Goal: Task Accomplishment & Management: Use online tool/utility

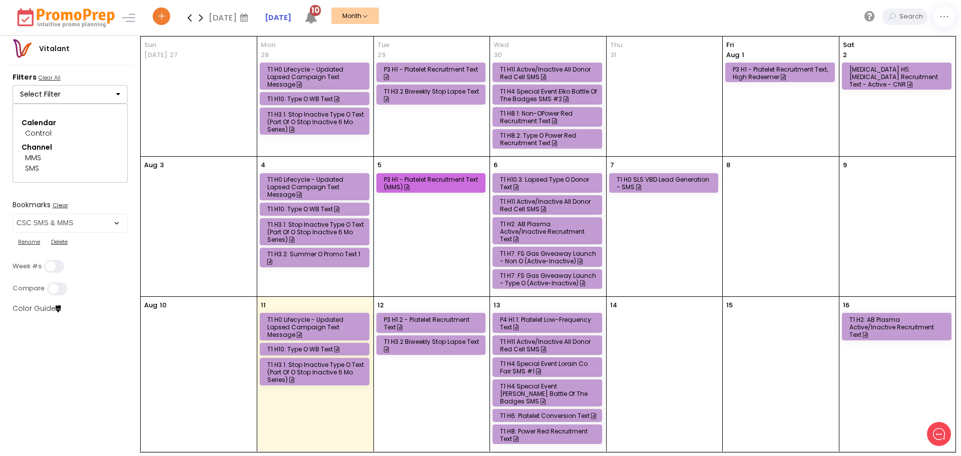
click at [64, 233] on div "Rename Delete" at bounding box center [70, 242] width 115 height 19
click at [66, 226] on select "Select Bookmark CSC App & App Messaging Center CSC BVR CSC Email CSC Fulfillmen…" at bounding box center [70, 223] width 115 height 19
select select "260"
click at [13, 214] on select "Select Bookmark CSC App & App Messaging Center CSC BVR CSC Email CSC Fulfillmen…" at bounding box center [70, 223] width 115 height 19
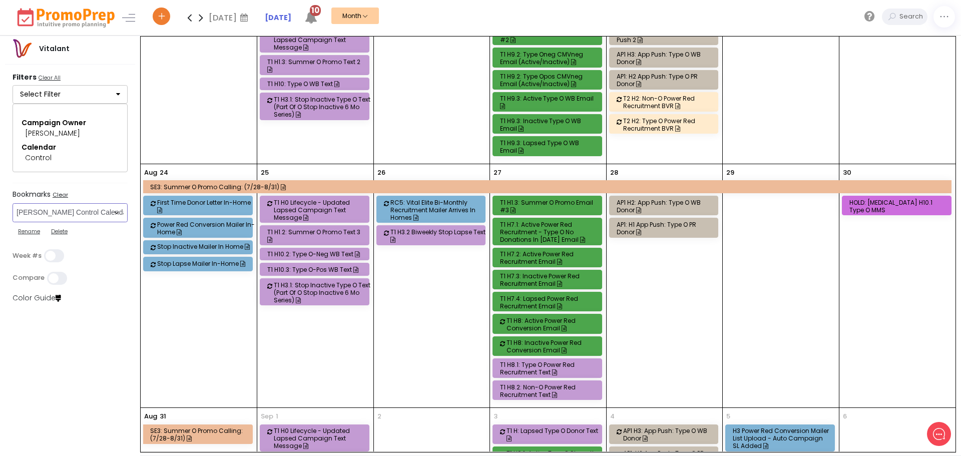
scroll to position [550, 0]
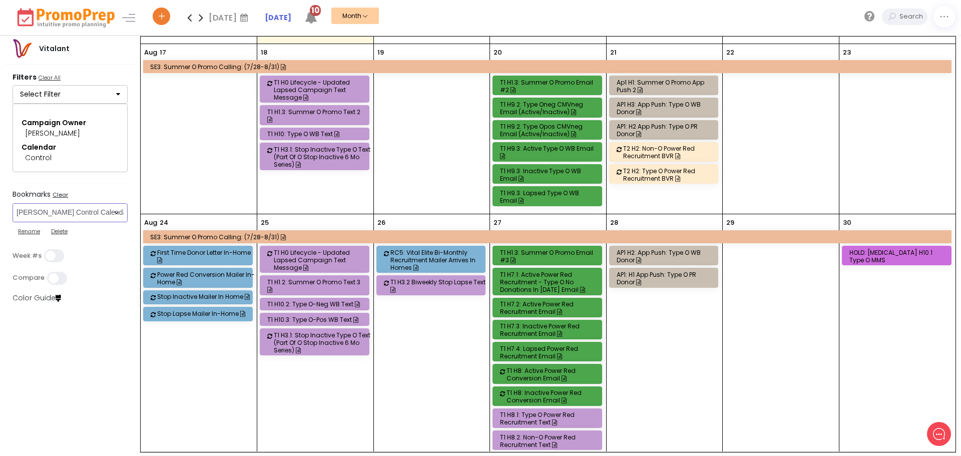
click at [316, 108] on div "T1 H1.3: Summer O Promo Text 2" at bounding box center [316, 115] width 98 height 15
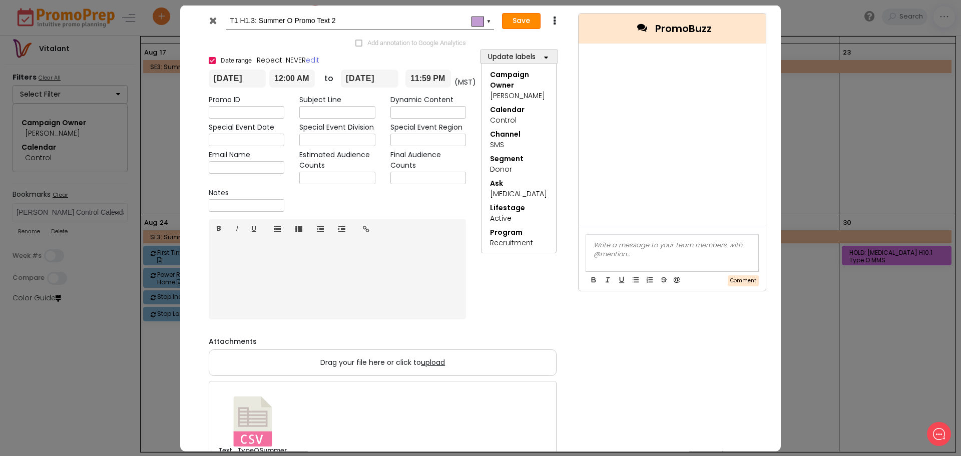
click at [531, 25] on button "Save" at bounding box center [521, 21] width 39 height 16
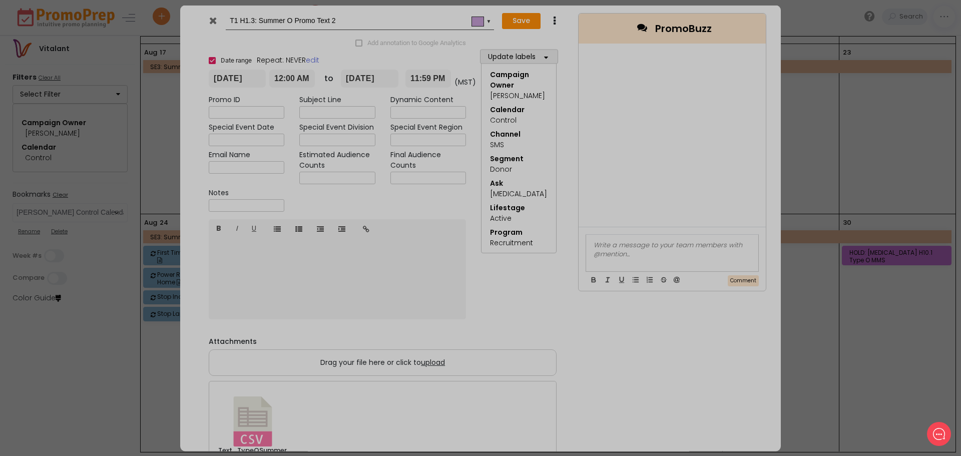
type input "[DATE]"
type input "00:00"
type input "[DATE]"
type input "23:59"
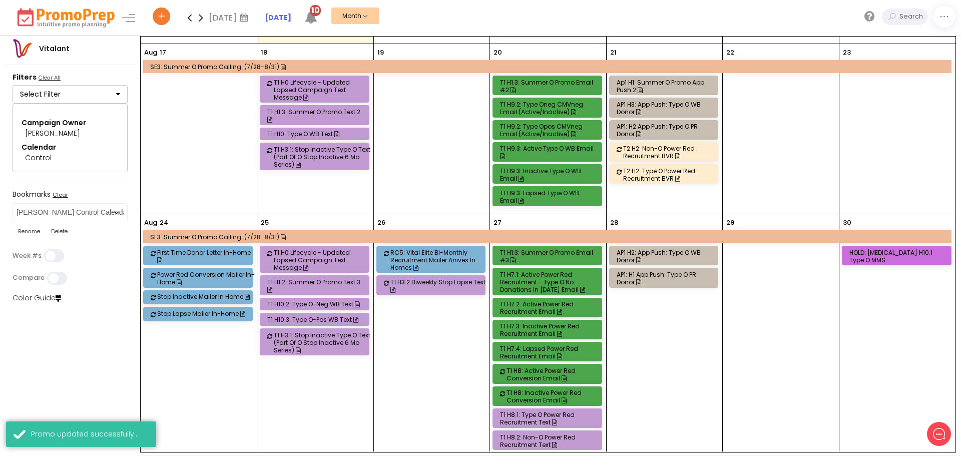
click at [284, 130] on div "T1 H10: Type O WB Text" at bounding box center [316, 134] width 98 height 8
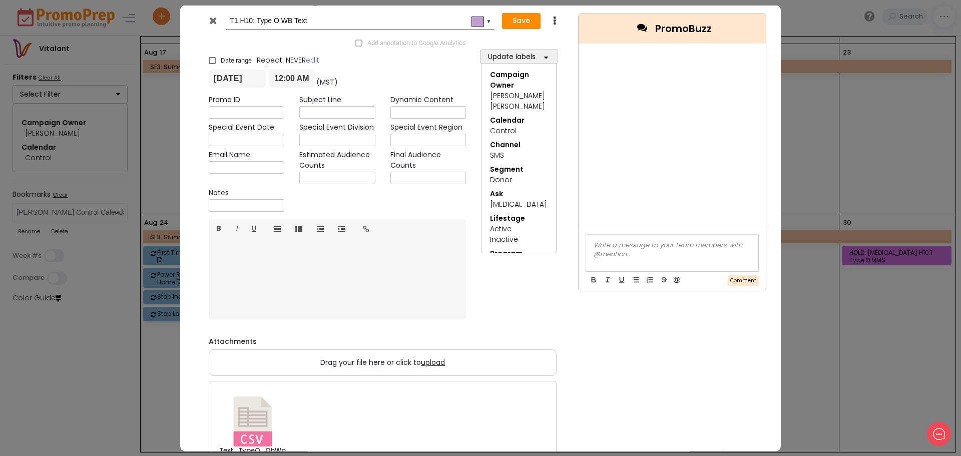
click at [523, 34] on div "T1 H10: Type O WB Text #c39bd3 ▼ Save Duplicate Delete" at bounding box center [383, 21] width 376 height 32
click at [524, 18] on button "Save" at bounding box center [521, 21] width 39 height 16
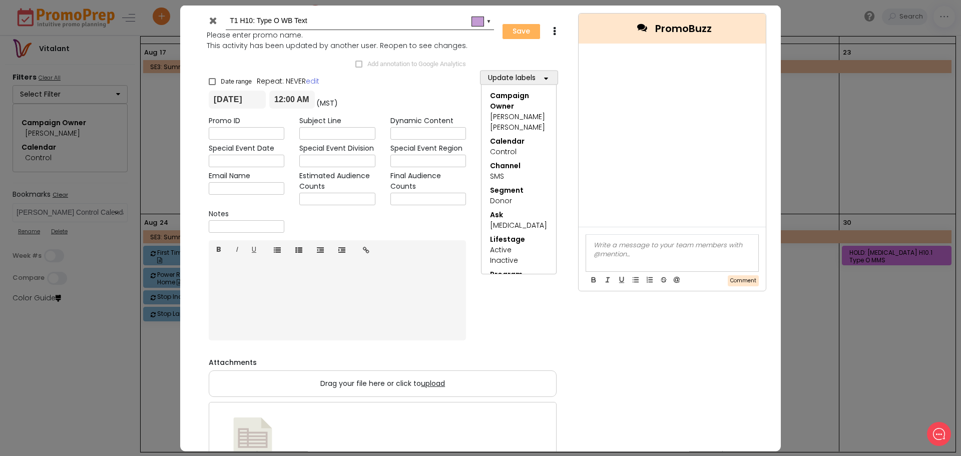
type input "[DATE]"
type input "00:00"
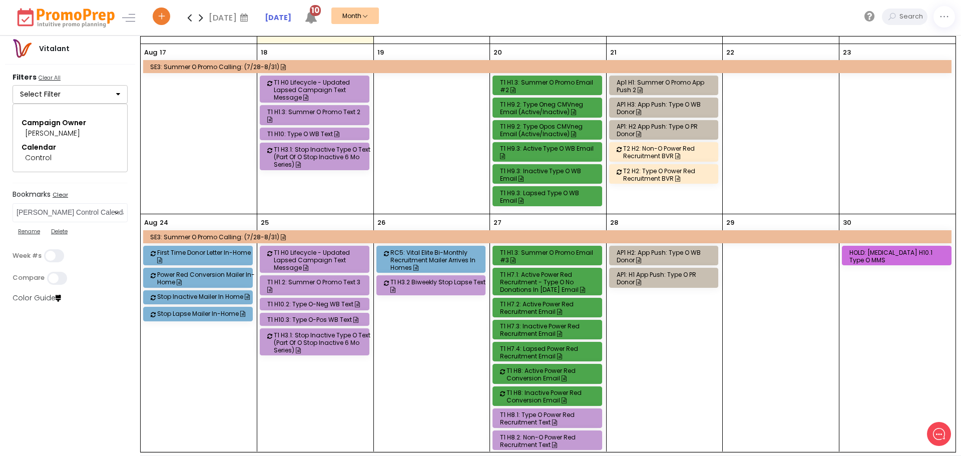
click at [565, 79] on div "T1 H1.3: Summer O Promo Email #2" at bounding box center [549, 86] width 98 height 15
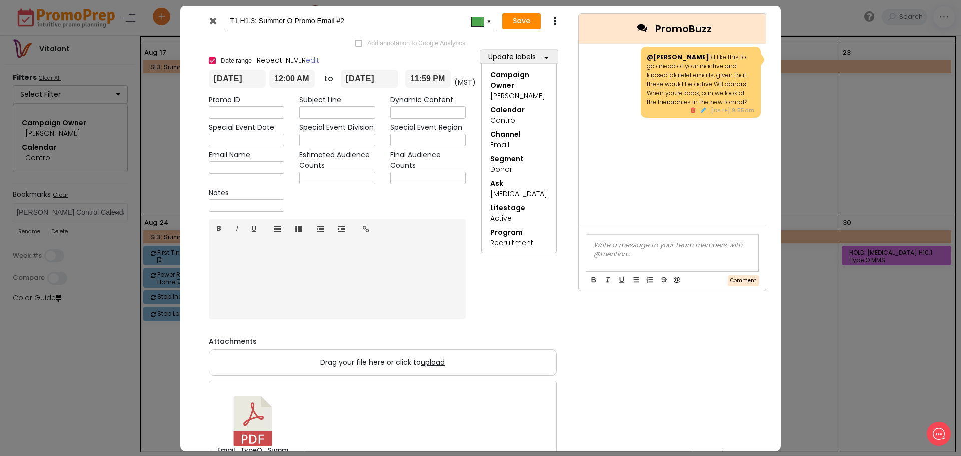
click at [353, 102] on div "Subject Line" at bounding box center [337, 107] width 91 height 24
click at [351, 109] on input "text" at bounding box center [337, 112] width 76 height 13
paste input "$35 + a $10K Chance for Donors Like You"
type input "$35 + a $10K Chance for Donors Like You"
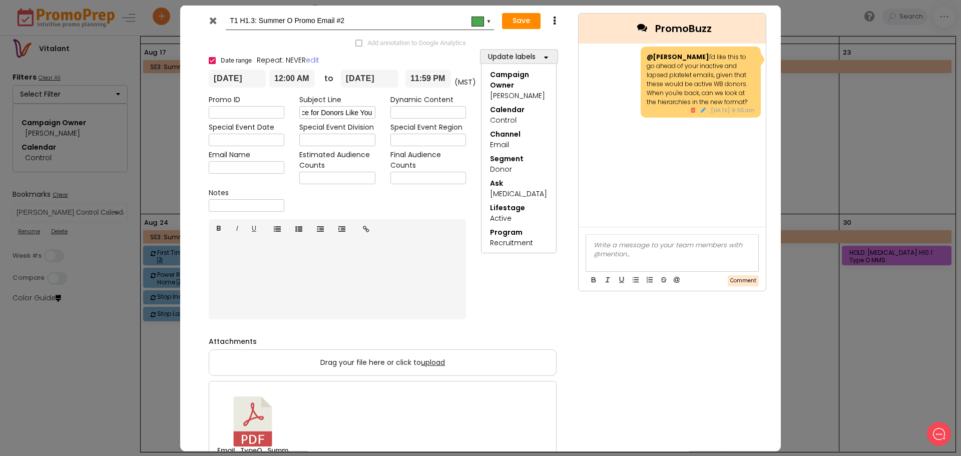
scroll to position [0, 0]
click at [240, 166] on input "text" at bounding box center [247, 167] width 76 height 13
paste input "NTL_TYPEO_RETURNEmail#2_EM_[DATE]"
type input "NTL_TYPEO_RETURNEmail#2_EM_[DATE]"
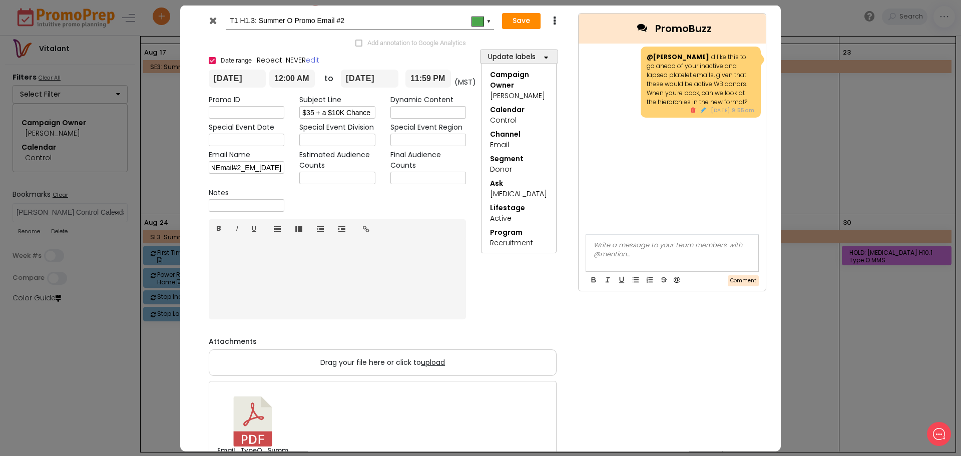
scroll to position [0, 0]
click at [428, 111] on input "text" at bounding box center [428, 112] width 76 height 13
type input "NA"
click at [514, 20] on button "Save" at bounding box center [521, 21] width 39 height 16
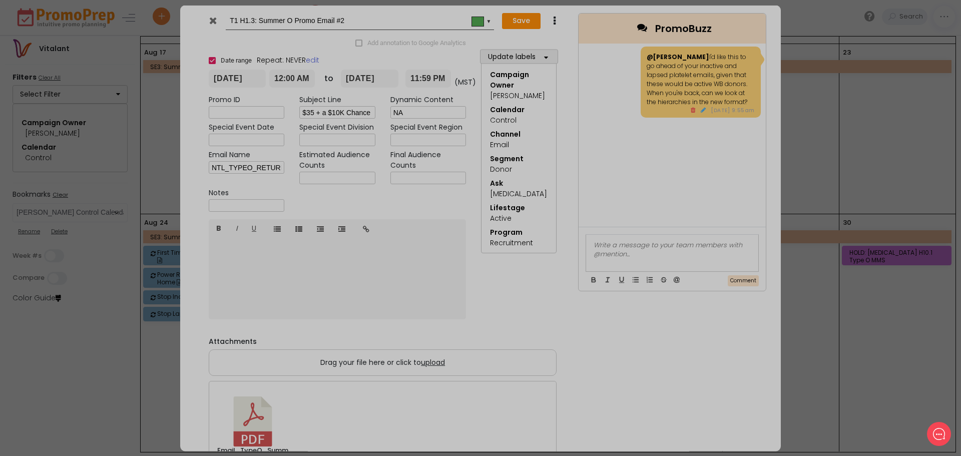
type input "[DATE]"
type input "00:00"
type input "[DATE]"
type input "23:59"
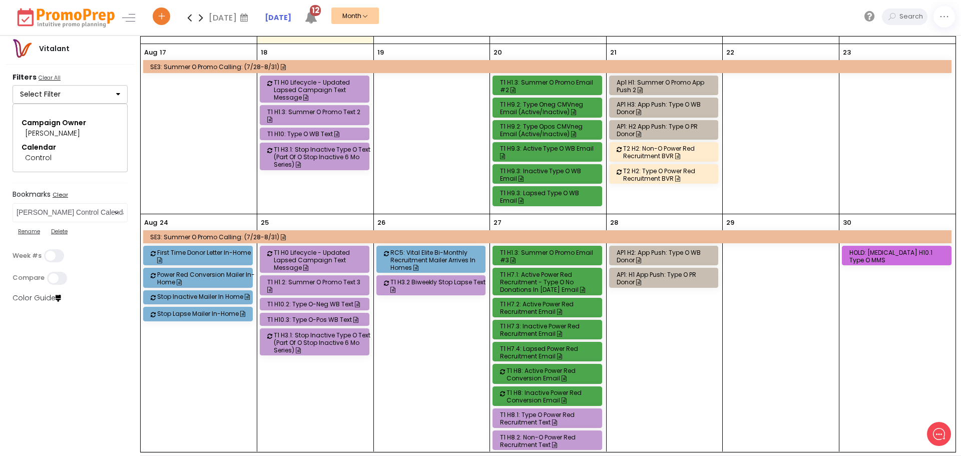
click at [306, 131] on div "T1 H10: Type O WB Text" at bounding box center [316, 134] width 98 height 9
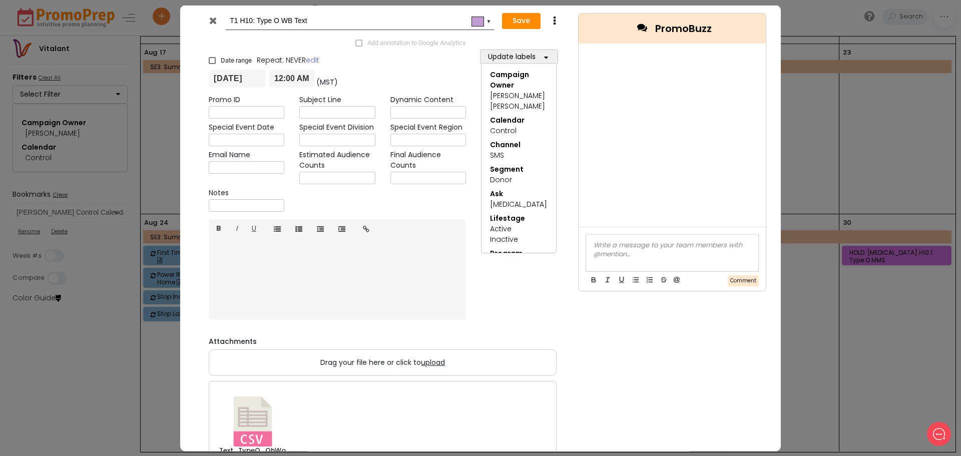
click at [215, 21] on icon at bounding box center [213, 20] width 8 height 10
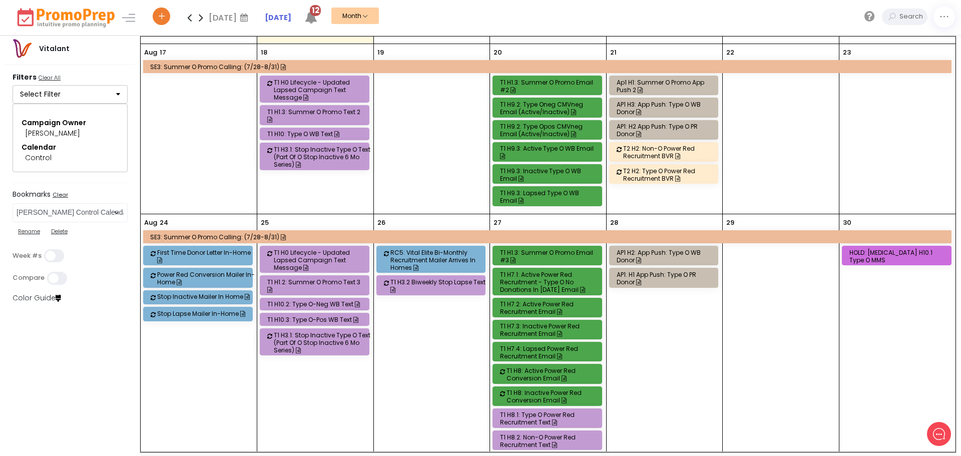
click at [538, 79] on div "T1 H1.3: Summer O Promo Email #2" at bounding box center [549, 86] width 98 height 15
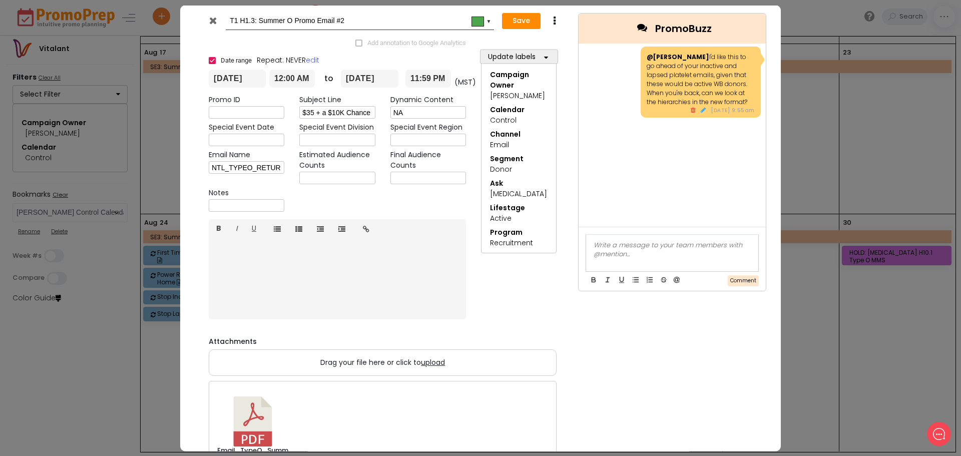
click at [214, 19] on icon at bounding box center [213, 20] width 8 height 10
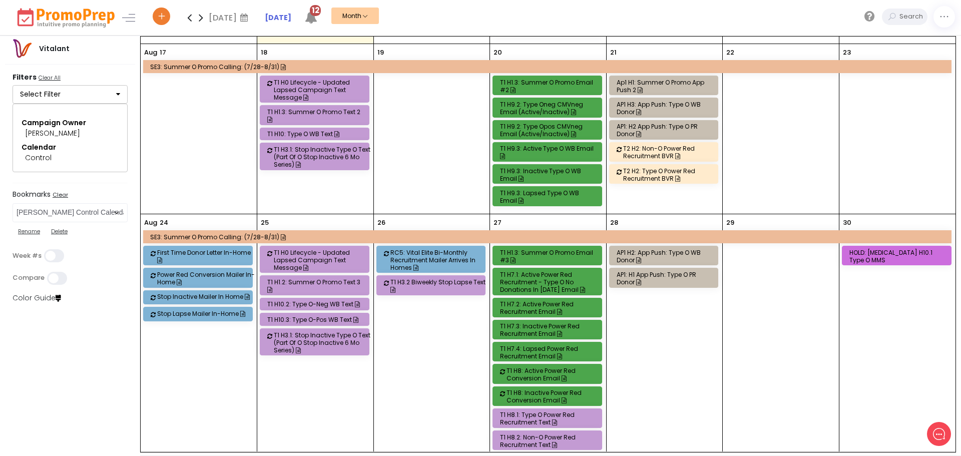
click at [656, 79] on div "Ap1 H1: Summer O Promo App Push 2" at bounding box center [665, 86] width 98 height 15
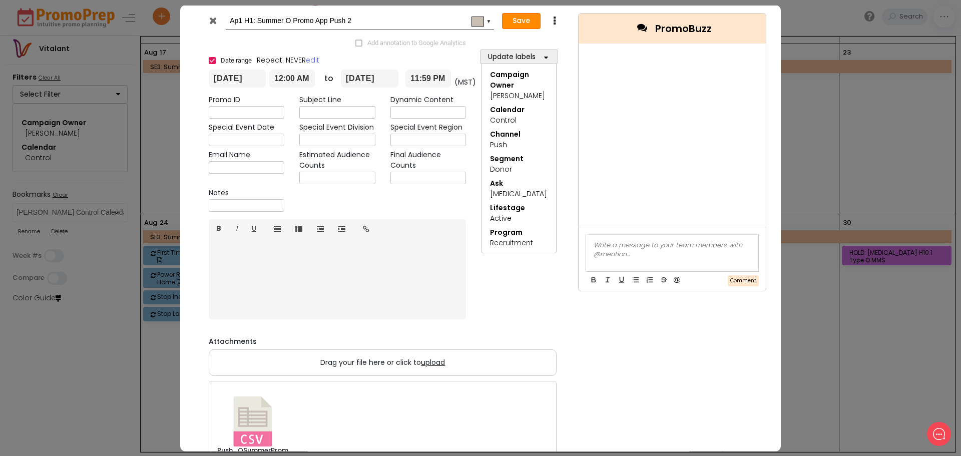
click at [526, 21] on button "Save" at bounding box center [521, 21] width 39 height 16
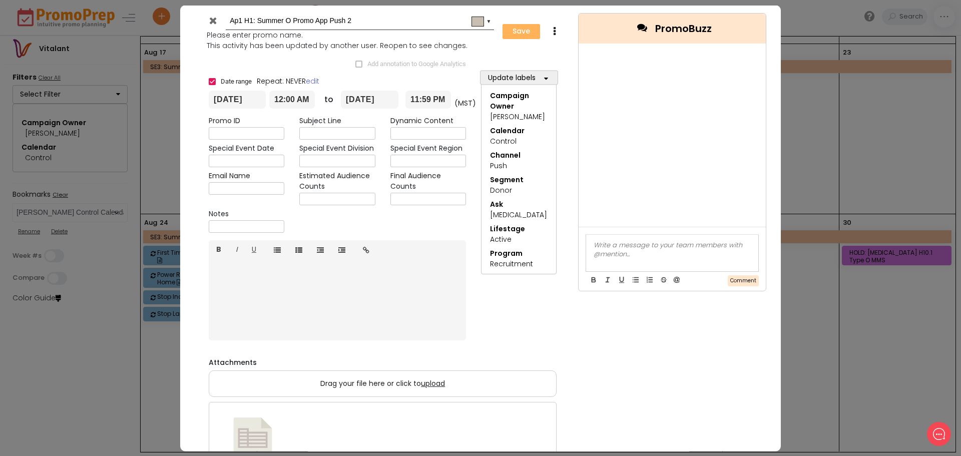
type input "[DATE]"
type input "00:00"
type input "[DATE]"
type input "23:59"
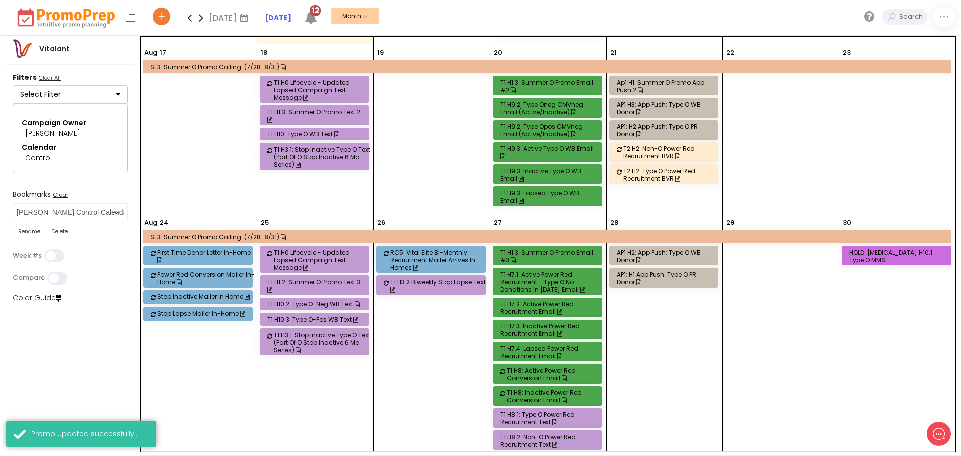
click at [640, 101] on div "AP1 H3: App Push: Type O WB Donor" at bounding box center [665, 108] width 98 height 15
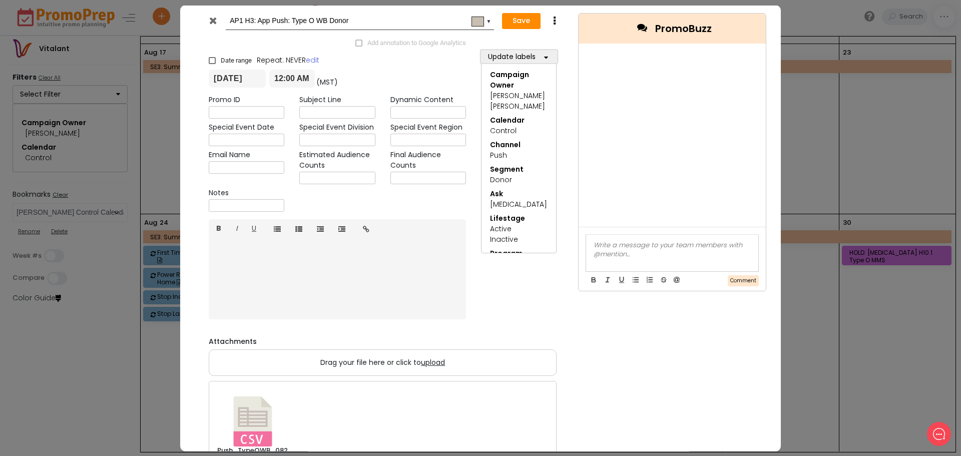
click at [525, 31] on div "AP1 H3: App Push: Type O WB Donor #c8bfb2 ▼ Save Duplicate Delete" at bounding box center [383, 21] width 376 height 32
click at [528, 16] on button "Save" at bounding box center [521, 21] width 39 height 16
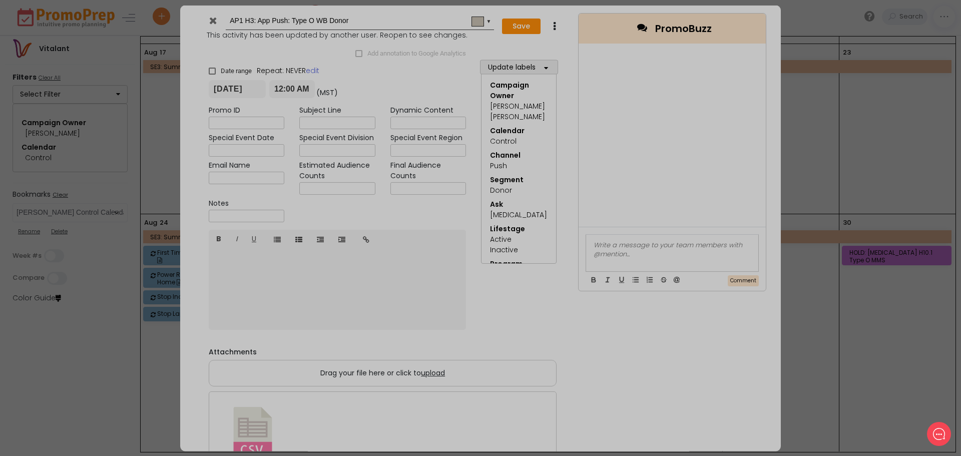
type input "[DATE]"
type input "00:00"
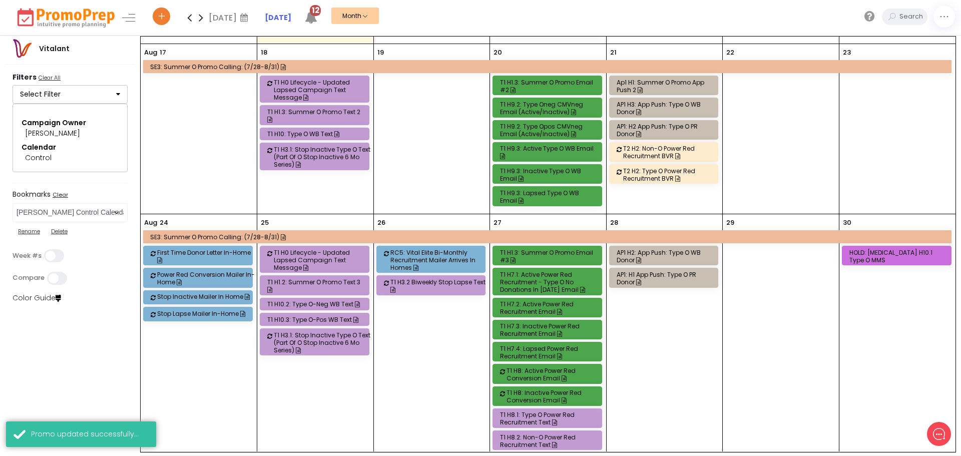
click at [642, 123] on div "AP1: H2 App Push: Type O PR Donor" at bounding box center [665, 130] width 98 height 15
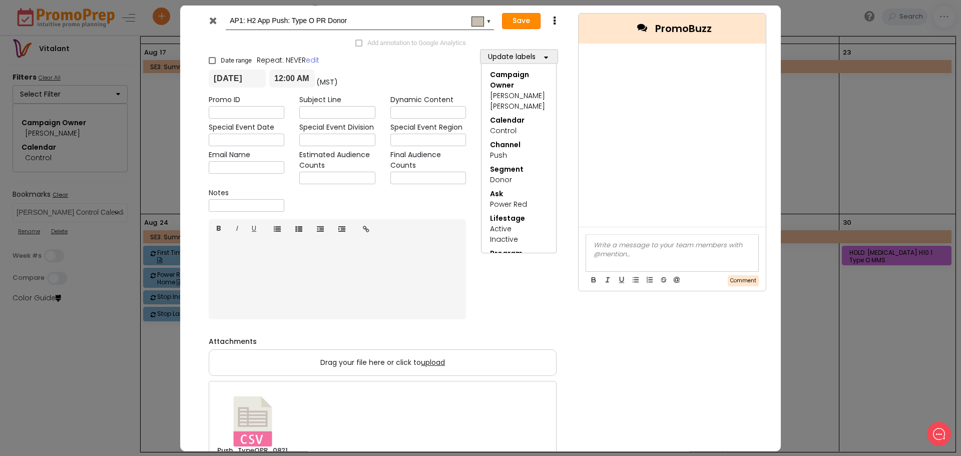
click at [530, 24] on button "Save" at bounding box center [521, 21] width 39 height 16
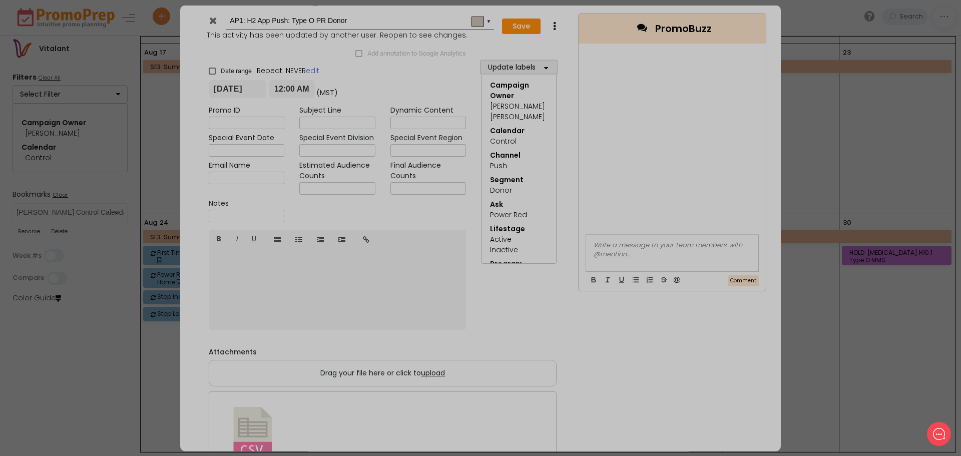
type input "[DATE]"
type input "00:00"
